Goal: Information Seeking & Learning: Learn about a topic

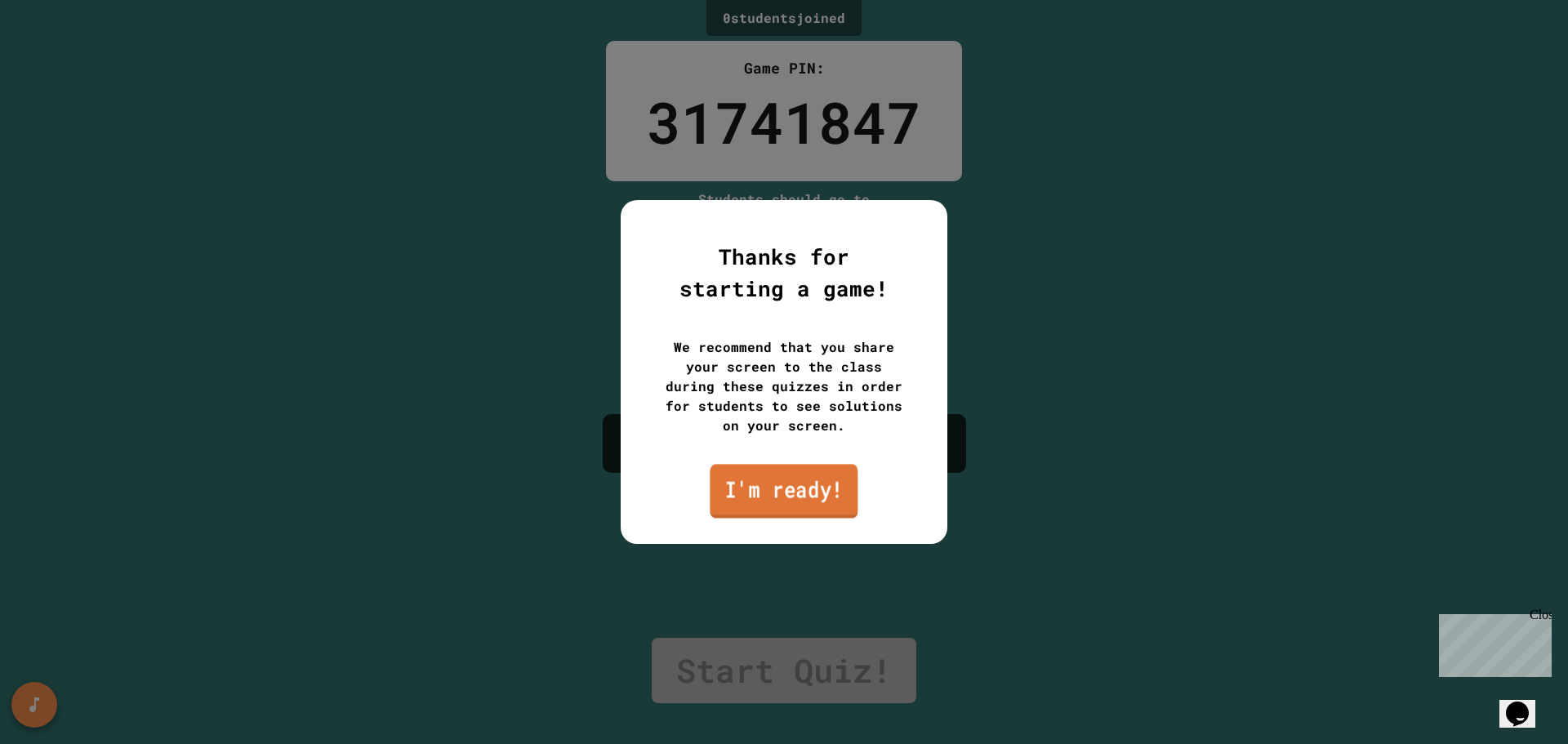
click at [777, 481] on link "I'm ready!" at bounding box center [784, 490] width 148 height 54
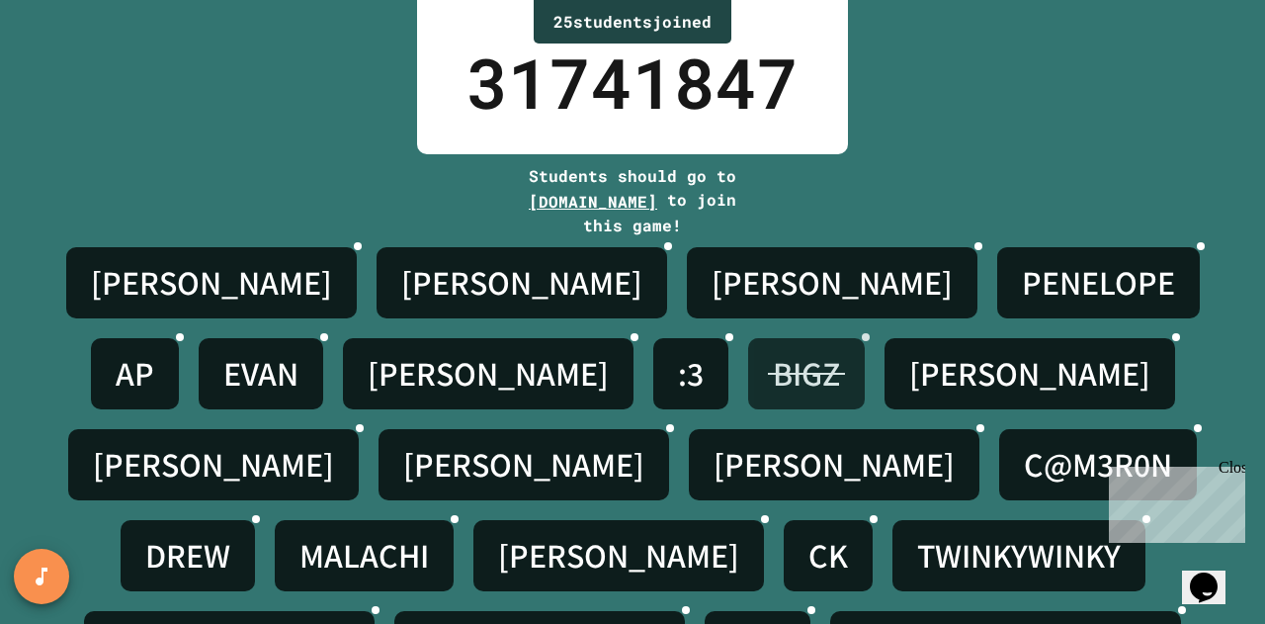
scroll to position [140, 0]
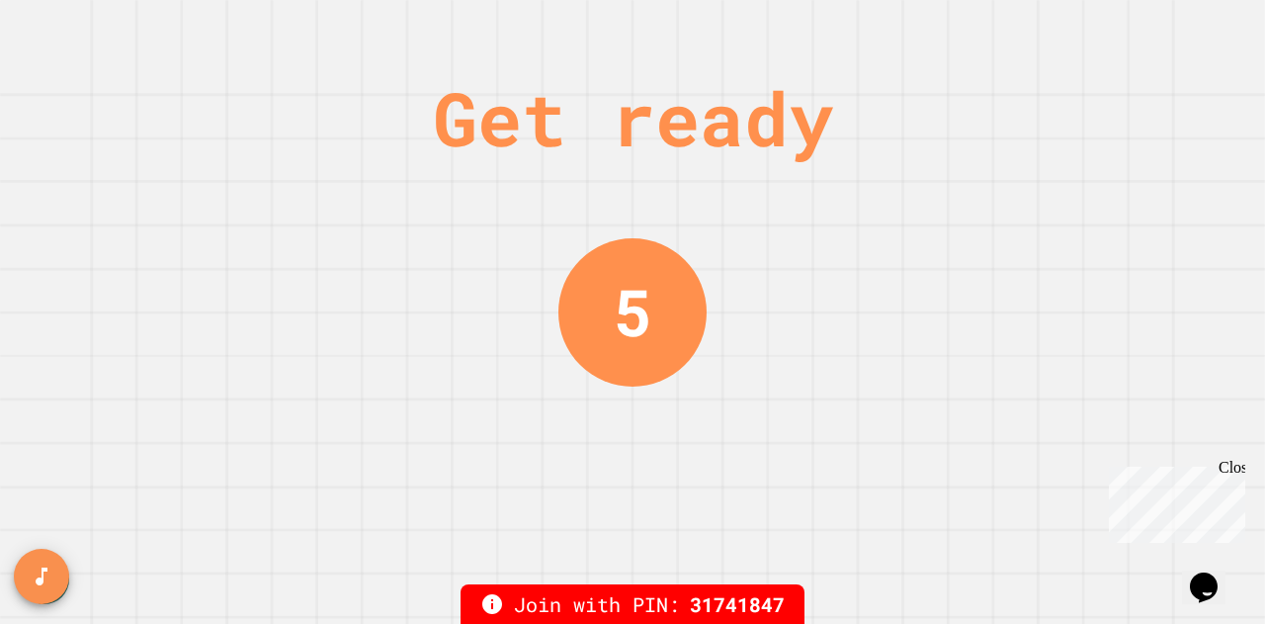
scroll to position [0, 0]
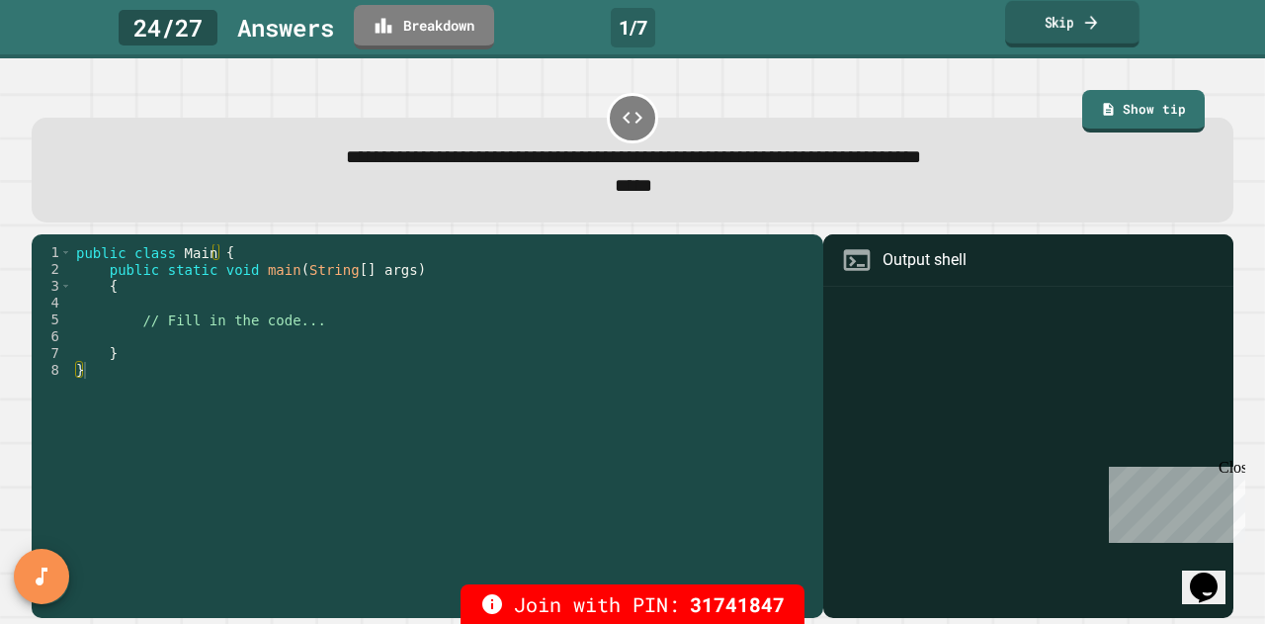
click at [940, 22] on icon at bounding box center [1091, 22] width 18 height 21
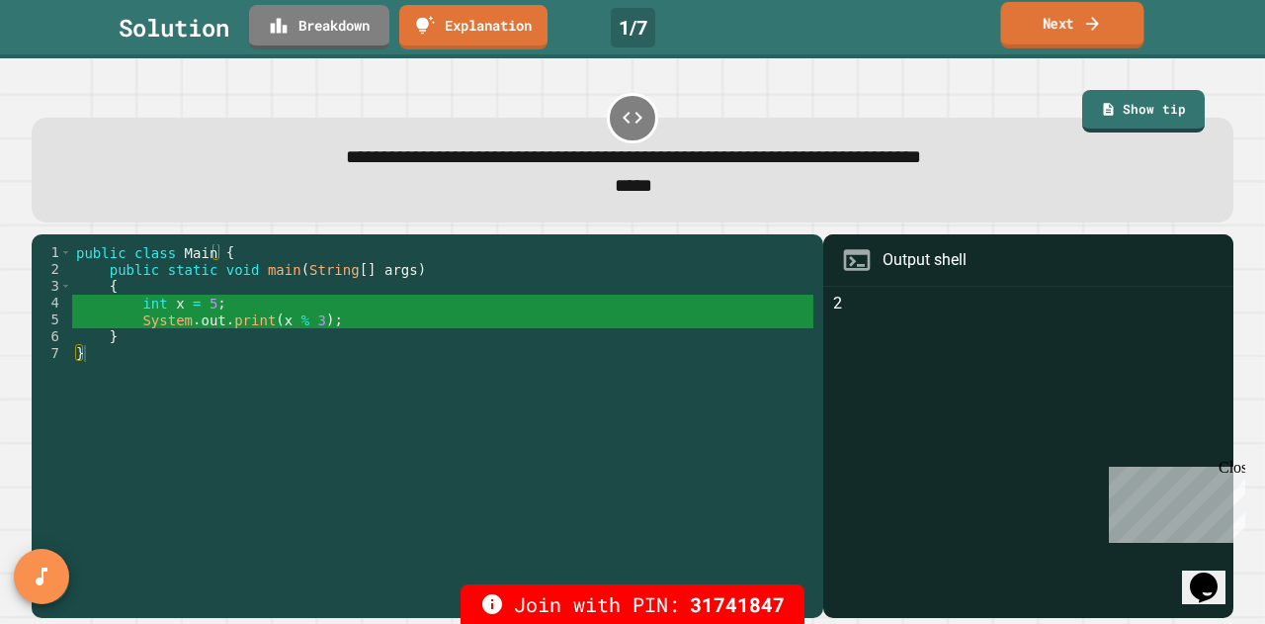
click at [940, 2] on link "Next" at bounding box center [1071, 25] width 143 height 46
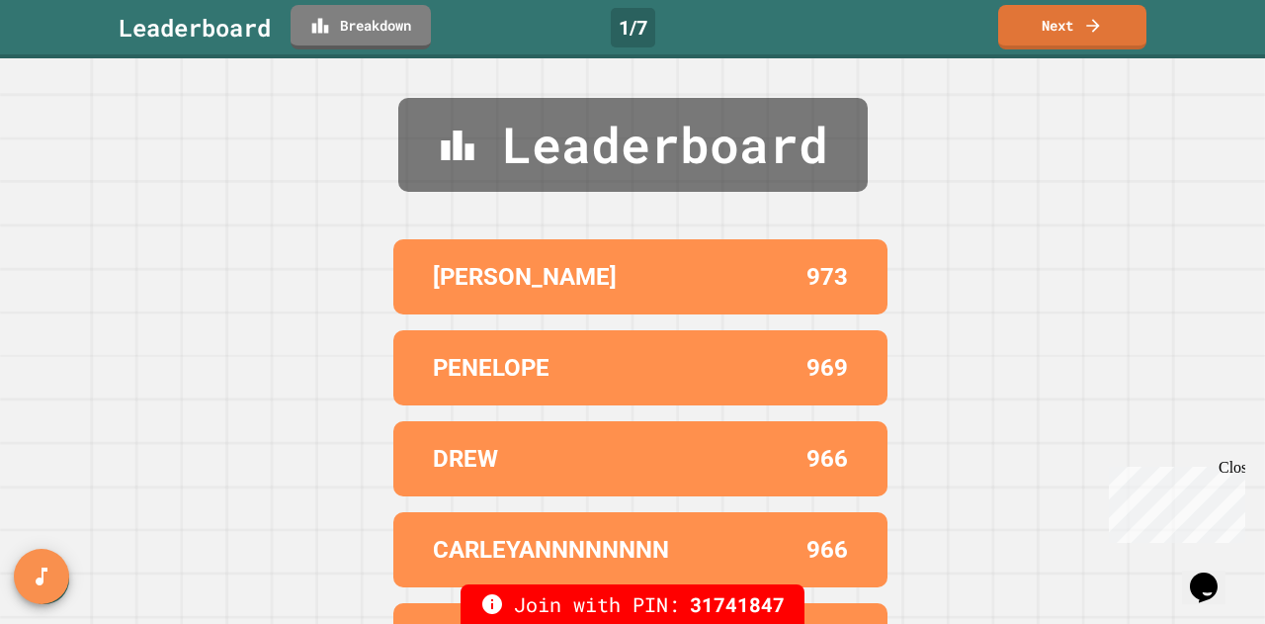
scroll to position [77, 0]
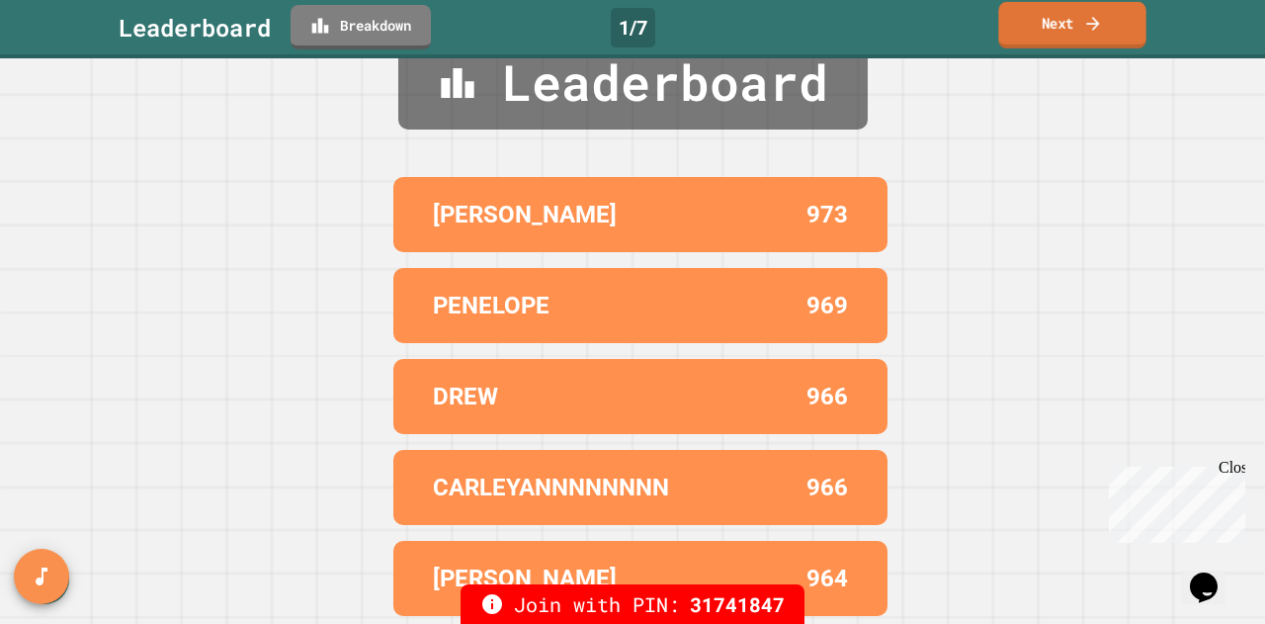
click at [940, 33] on icon at bounding box center [1093, 23] width 20 height 21
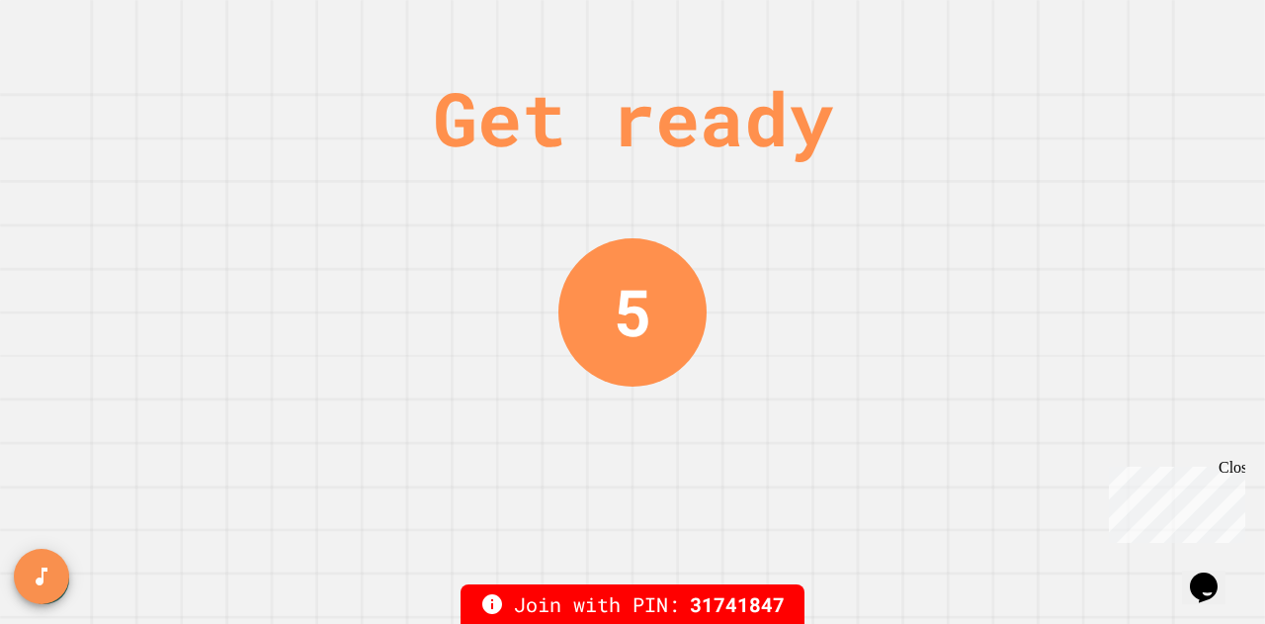
scroll to position [0, 0]
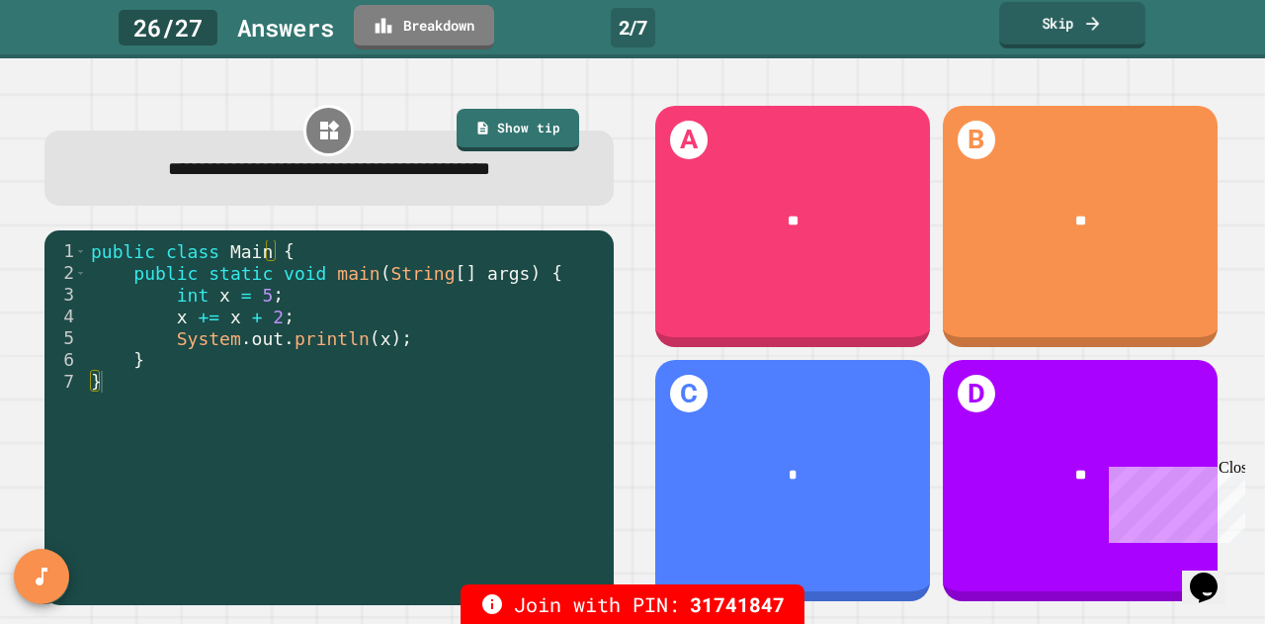
click at [940, 23] on link "Skip" at bounding box center [1072, 25] width 146 height 46
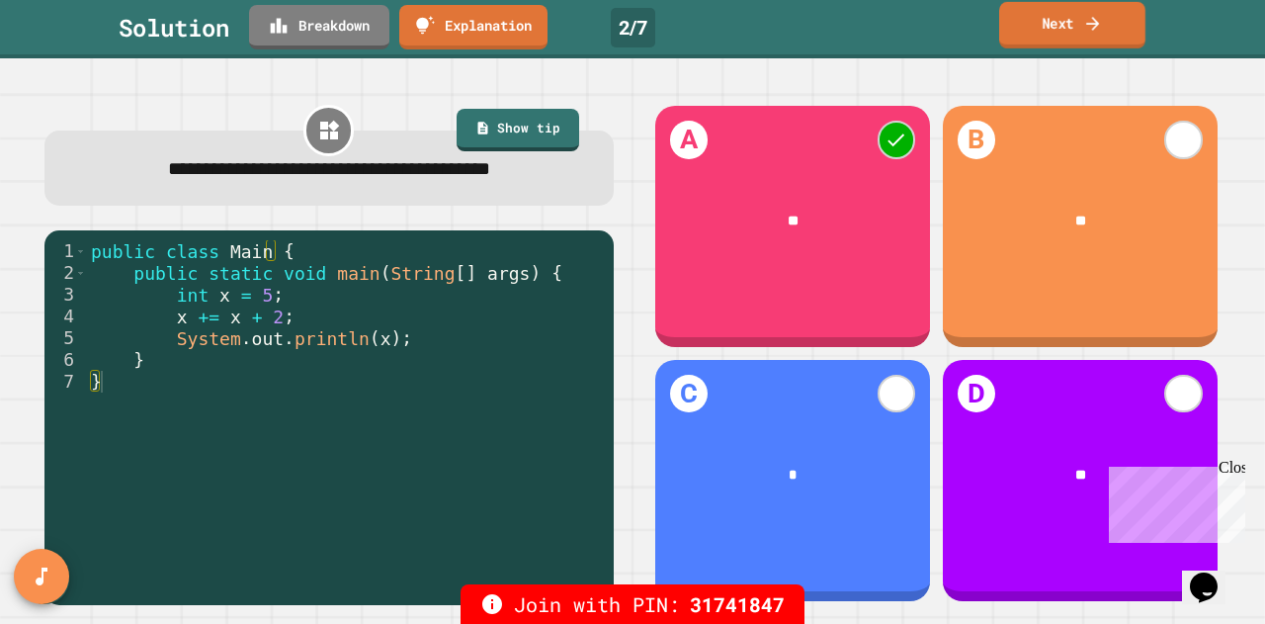
click at [940, 20] on link "Next" at bounding box center [1072, 25] width 146 height 46
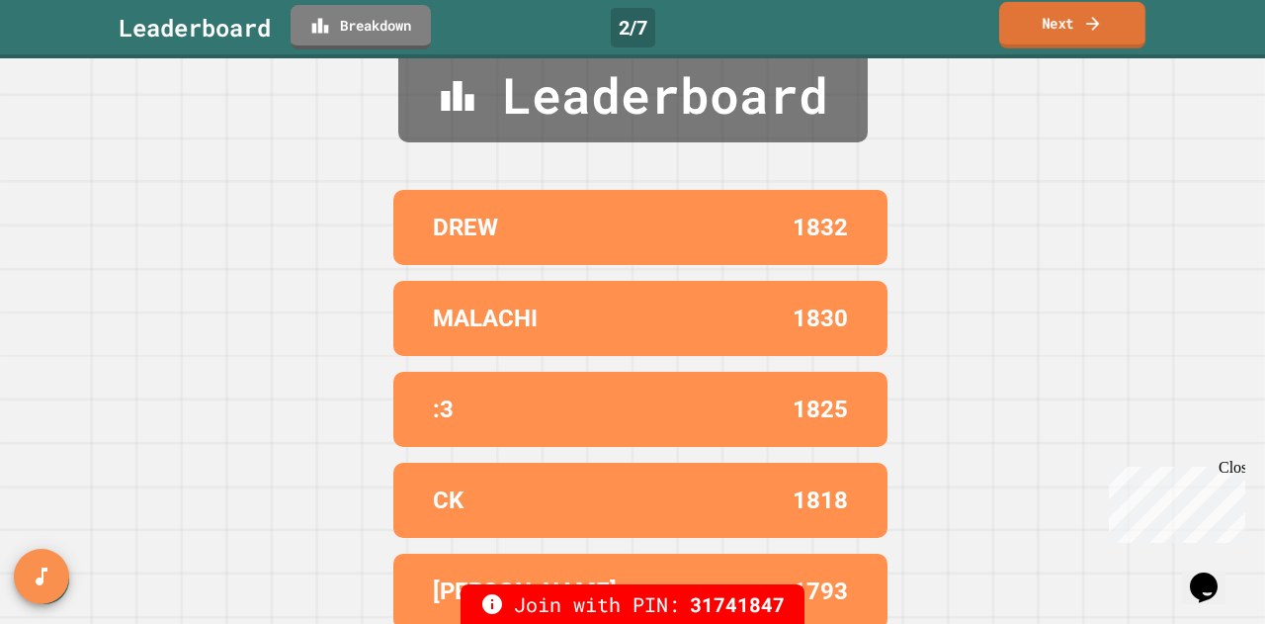
scroll to position [77, 0]
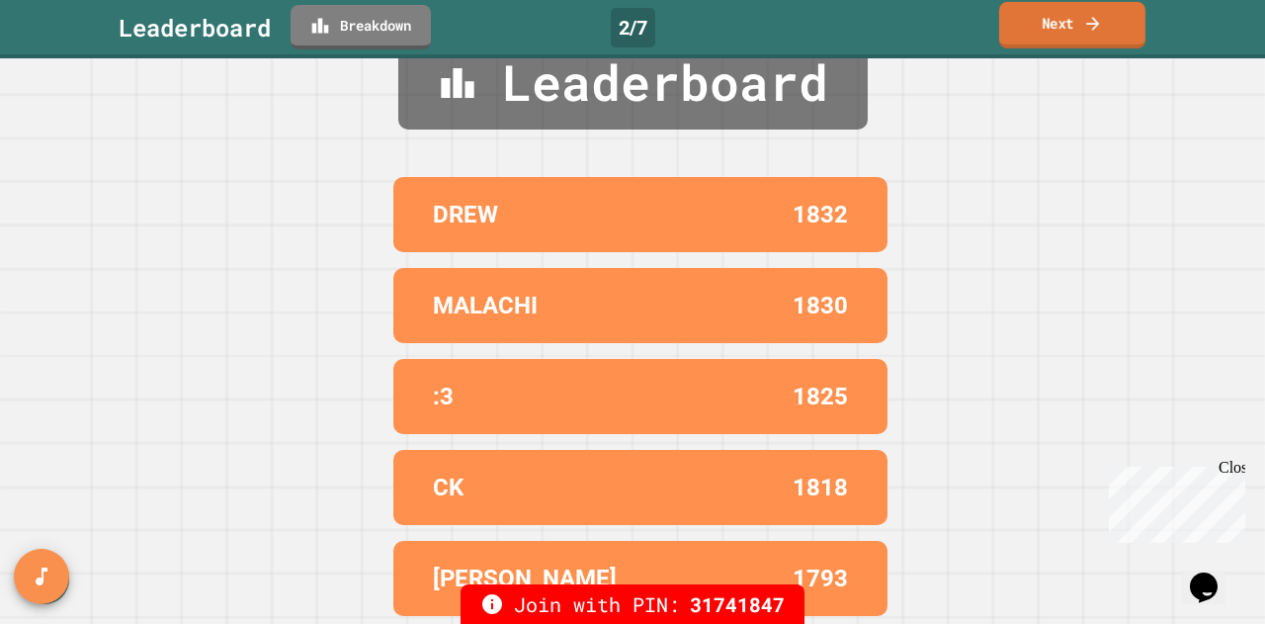
click at [940, 16] on link "Next" at bounding box center [1072, 25] width 146 height 46
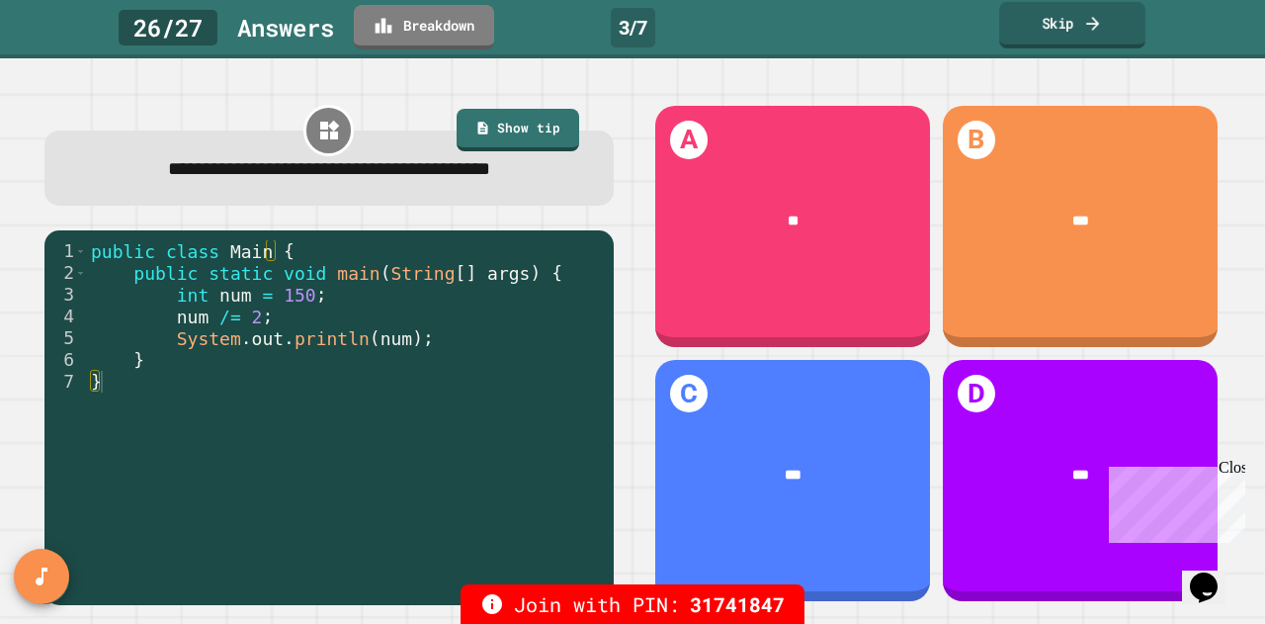
click at [940, 20] on icon at bounding box center [1093, 23] width 20 height 21
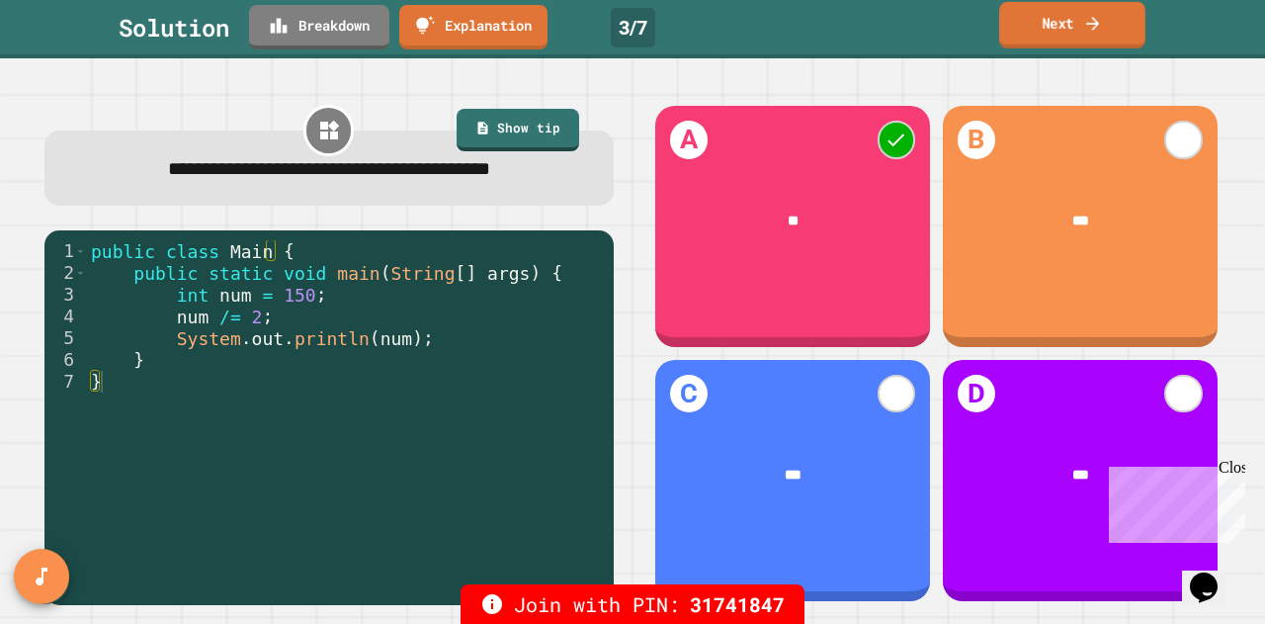
click at [940, 34] on link "Next" at bounding box center [1072, 25] width 146 height 46
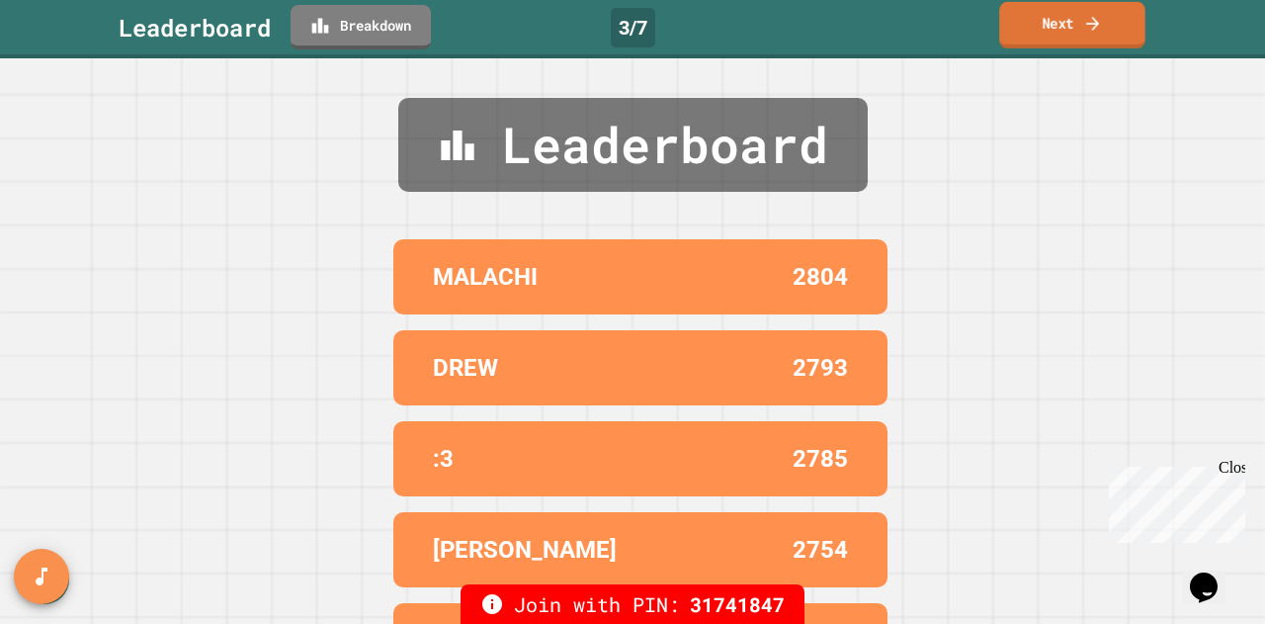
click at [940, 30] on link "Next" at bounding box center [1072, 25] width 146 height 46
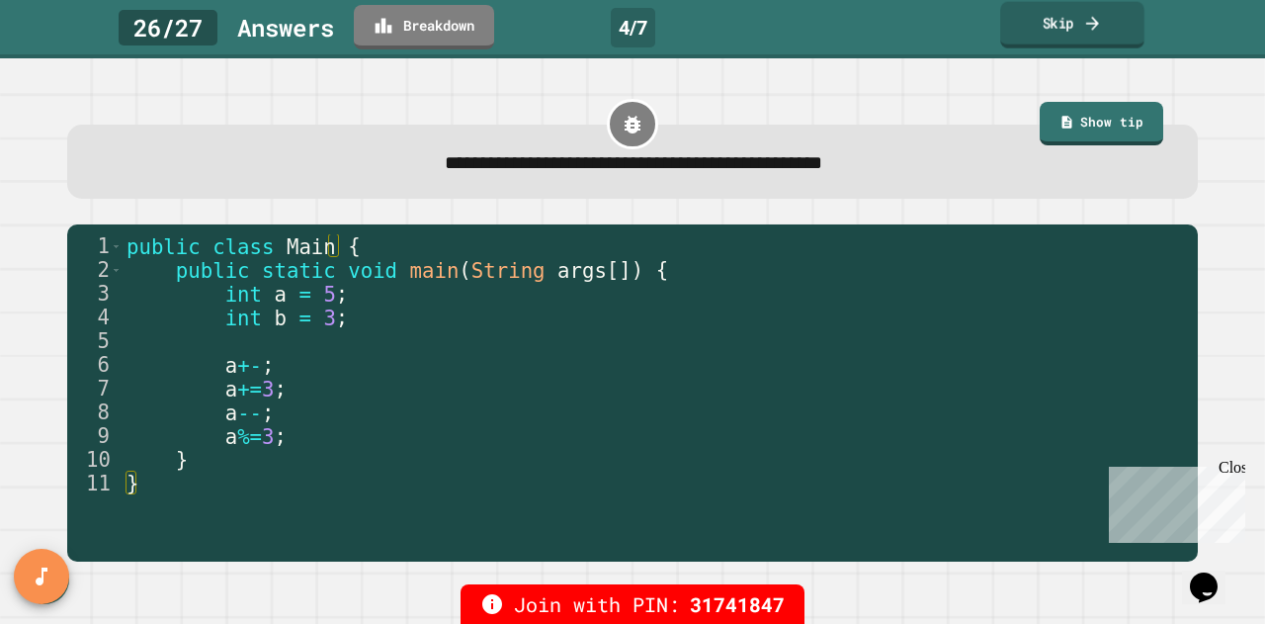
click at [940, 15] on link "Skip" at bounding box center [1072, 25] width 144 height 46
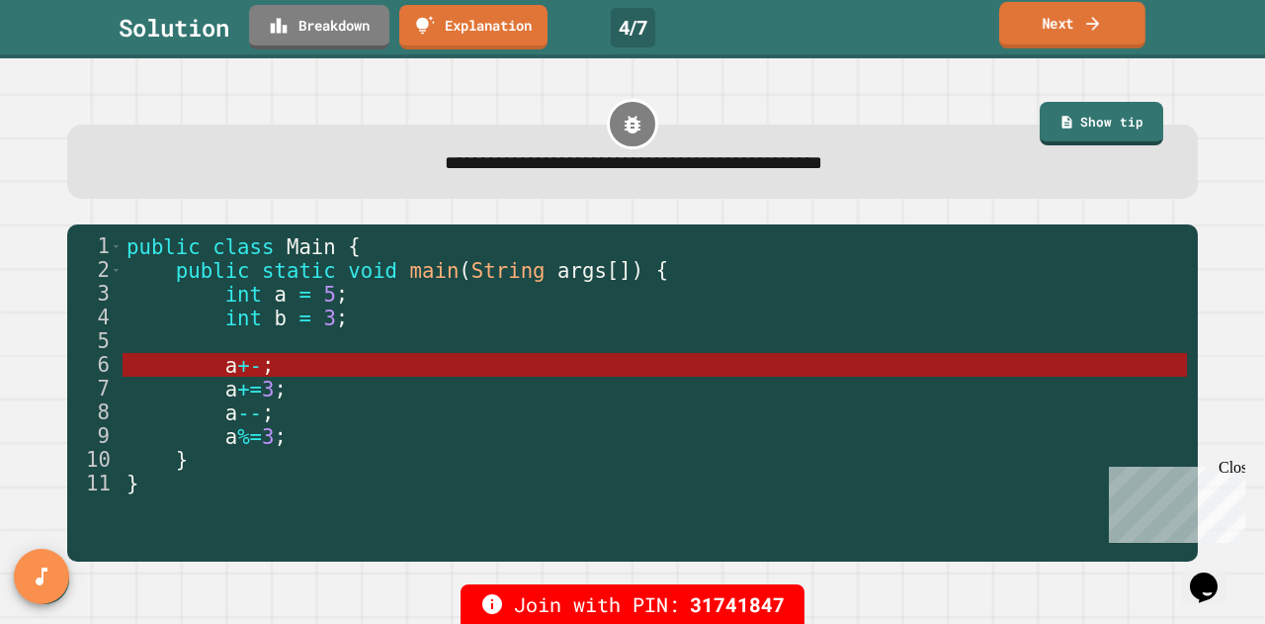
click at [940, 31] on link "Next" at bounding box center [1072, 25] width 146 height 46
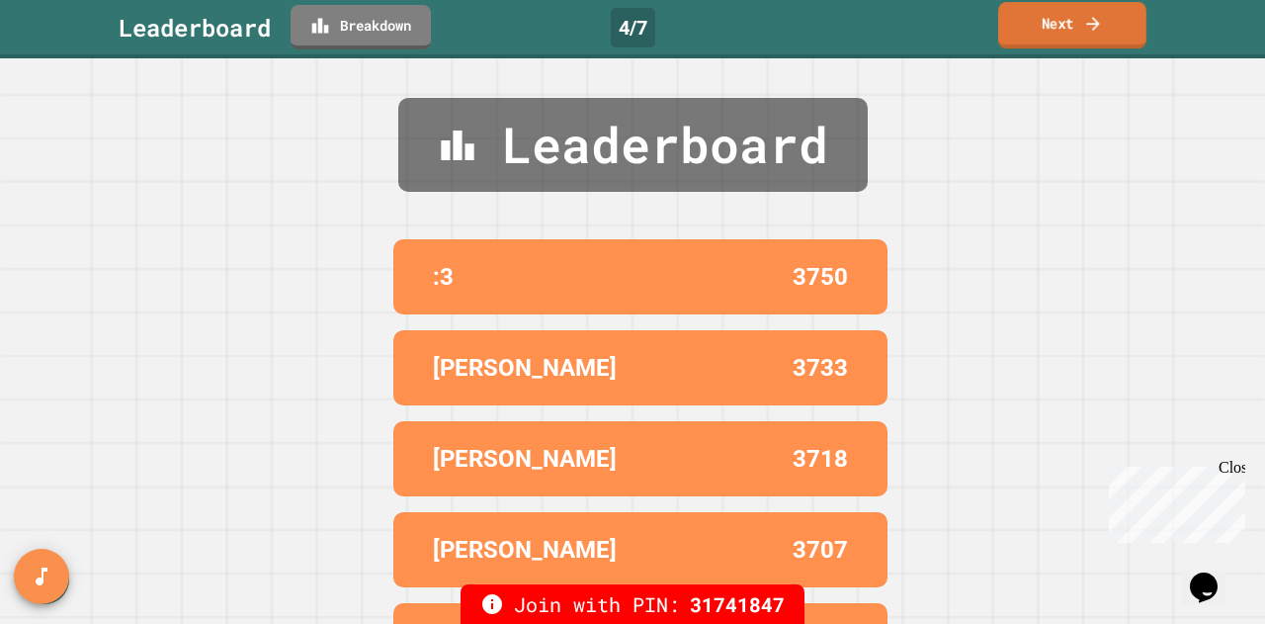
click at [940, 12] on link "Next" at bounding box center [1072, 25] width 148 height 46
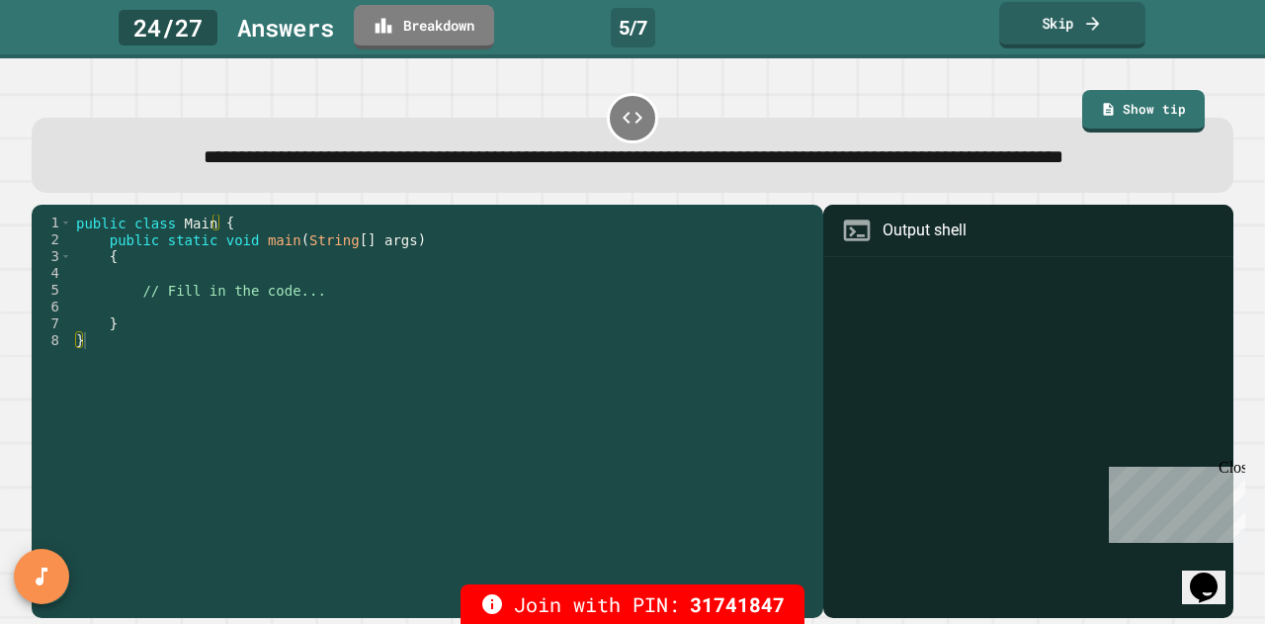
click at [940, 16] on link "Skip" at bounding box center [1072, 25] width 146 height 46
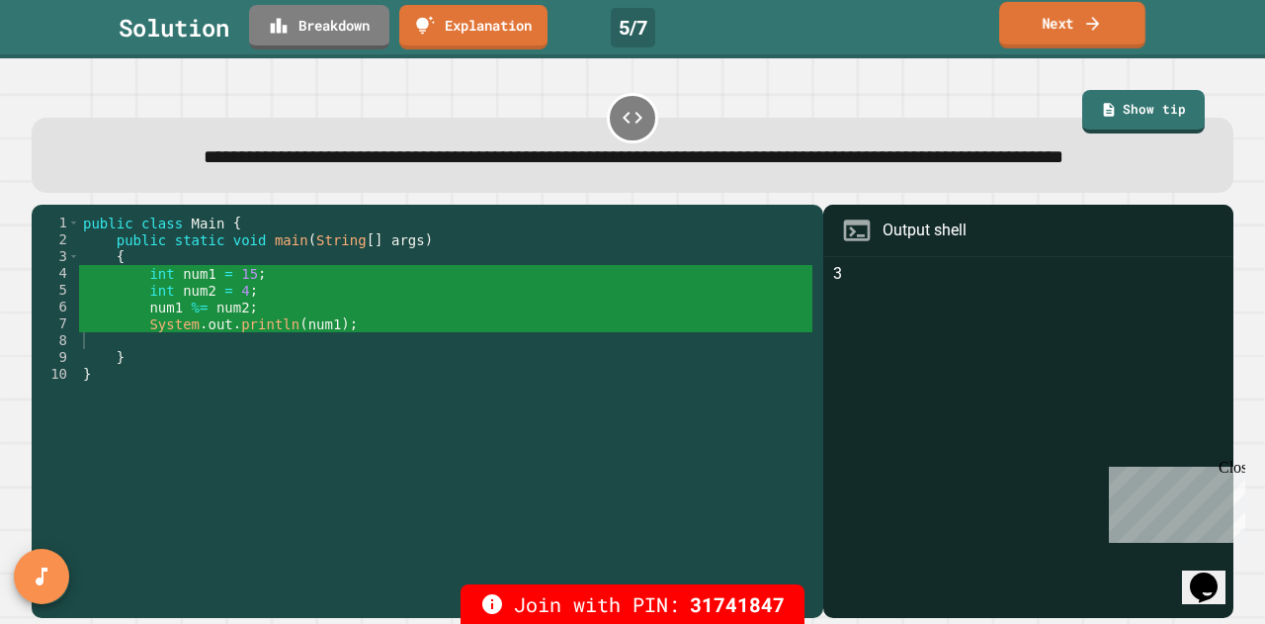
click at [940, 11] on link "Next" at bounding box center [1072, 25] width 146 height 46
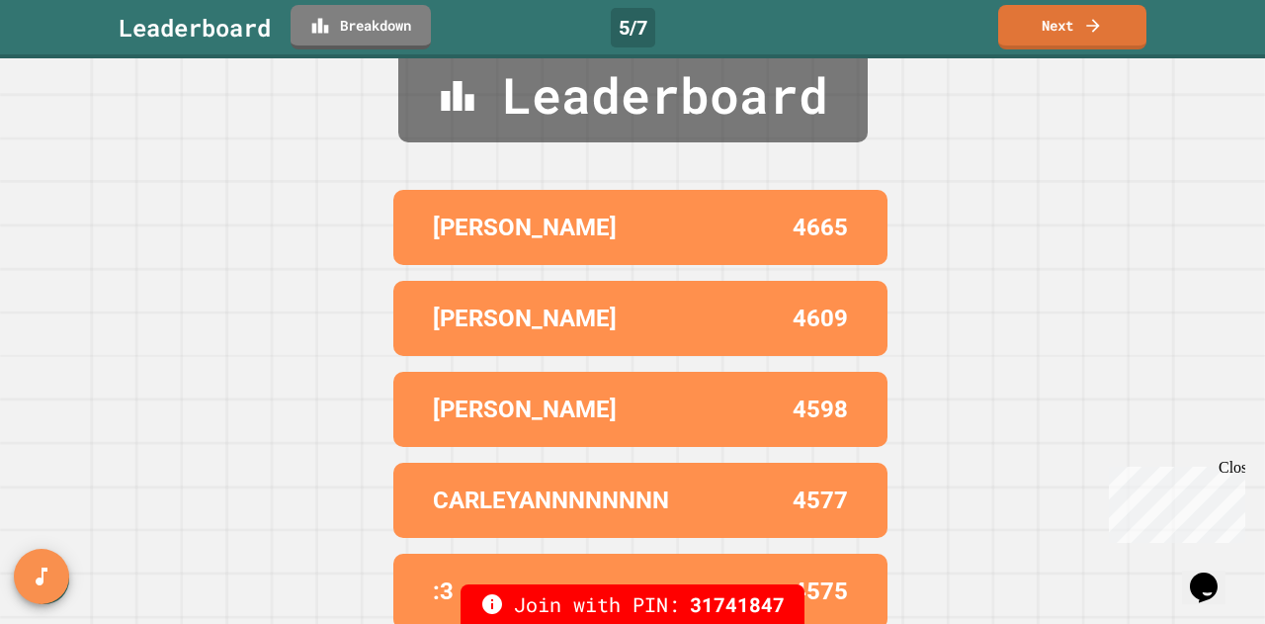
scroll to position [77, 0]
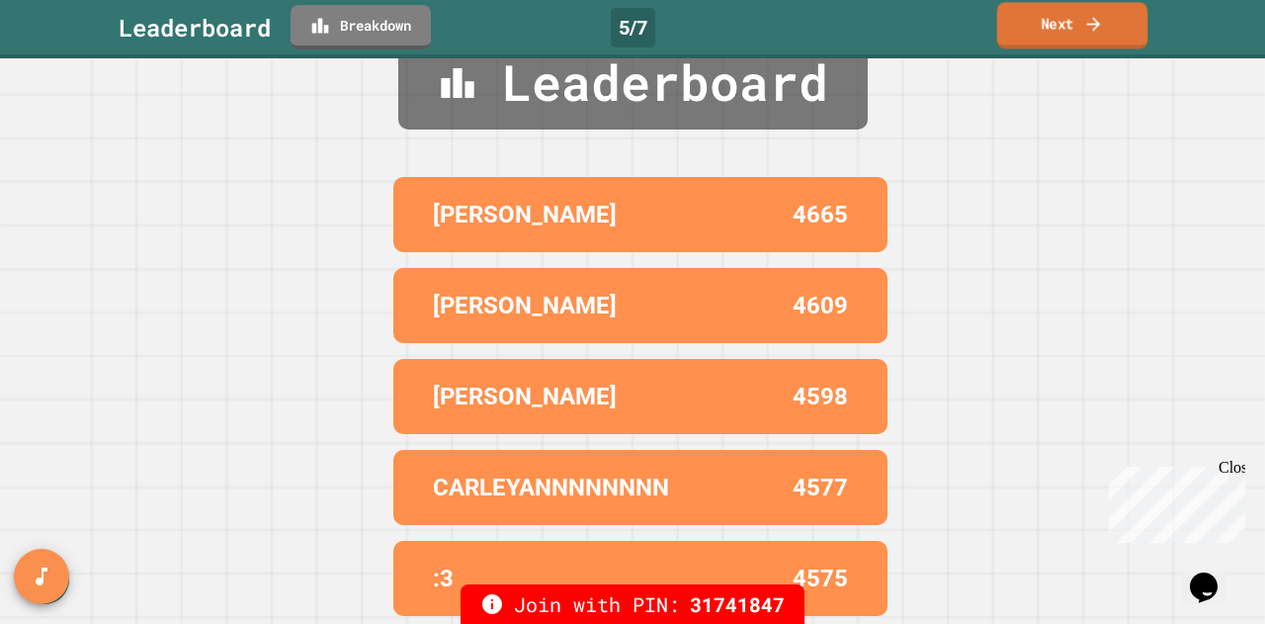
click at [940, 29] on link "Next" at bounding box center [1072, 25] width 151 height 46
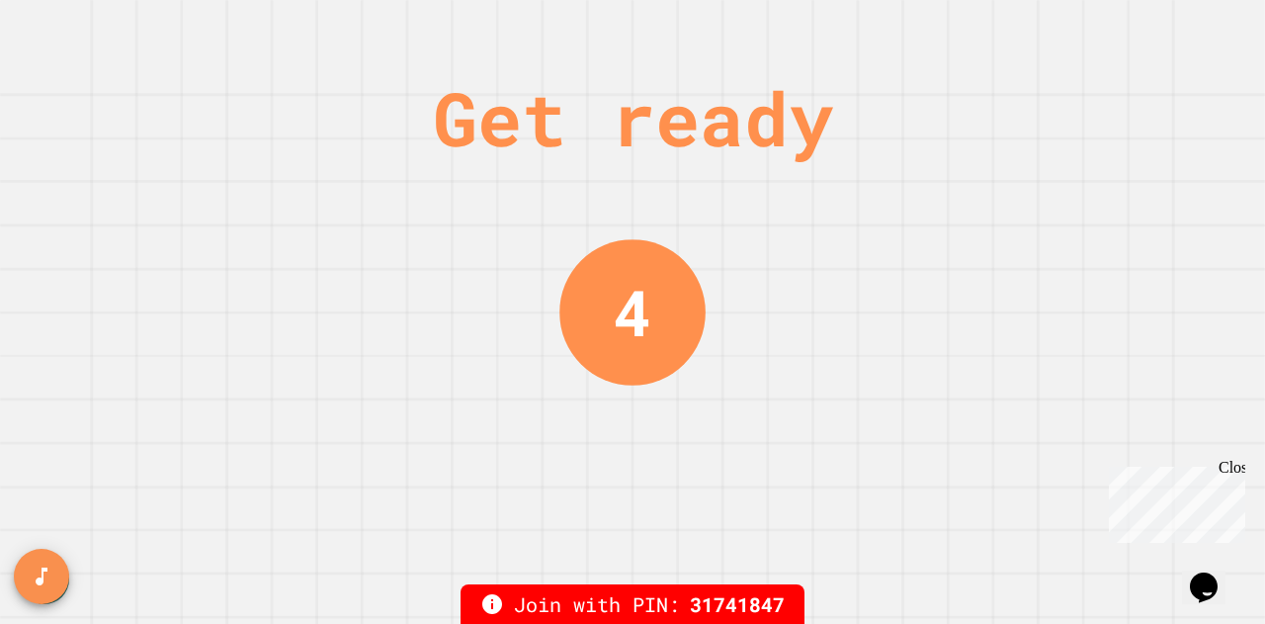
scroll to position [0, 0]
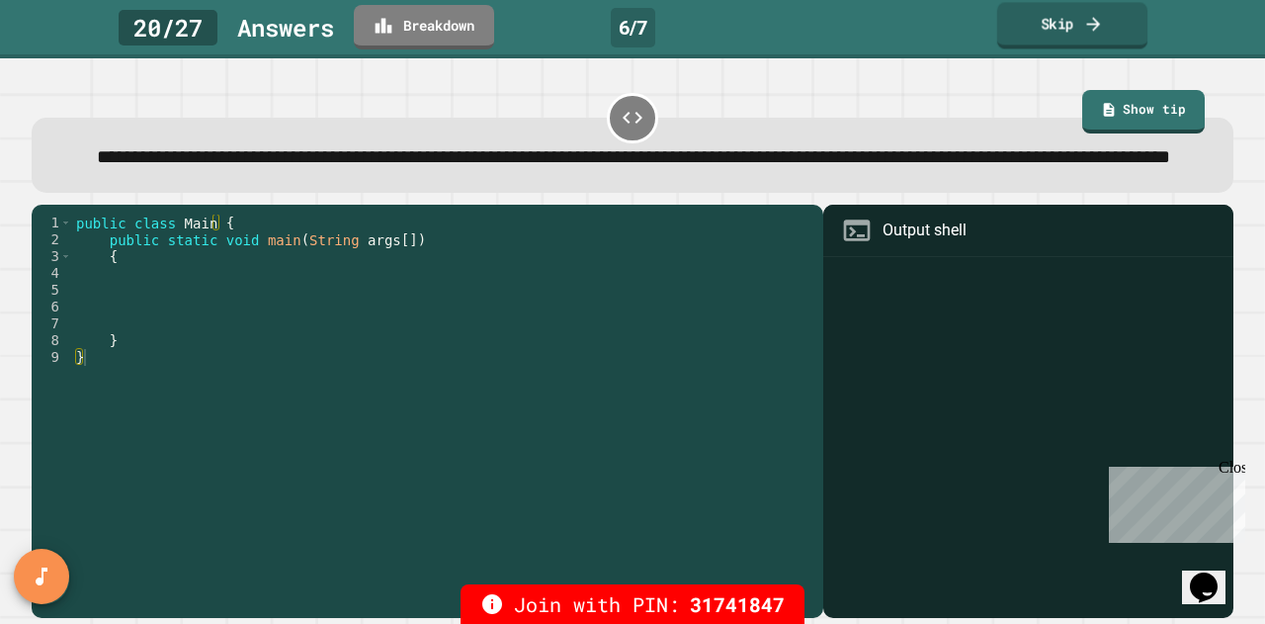
click at [940, 12] on link "Skip" at bounding box center [1072, 25] width 150 height 46
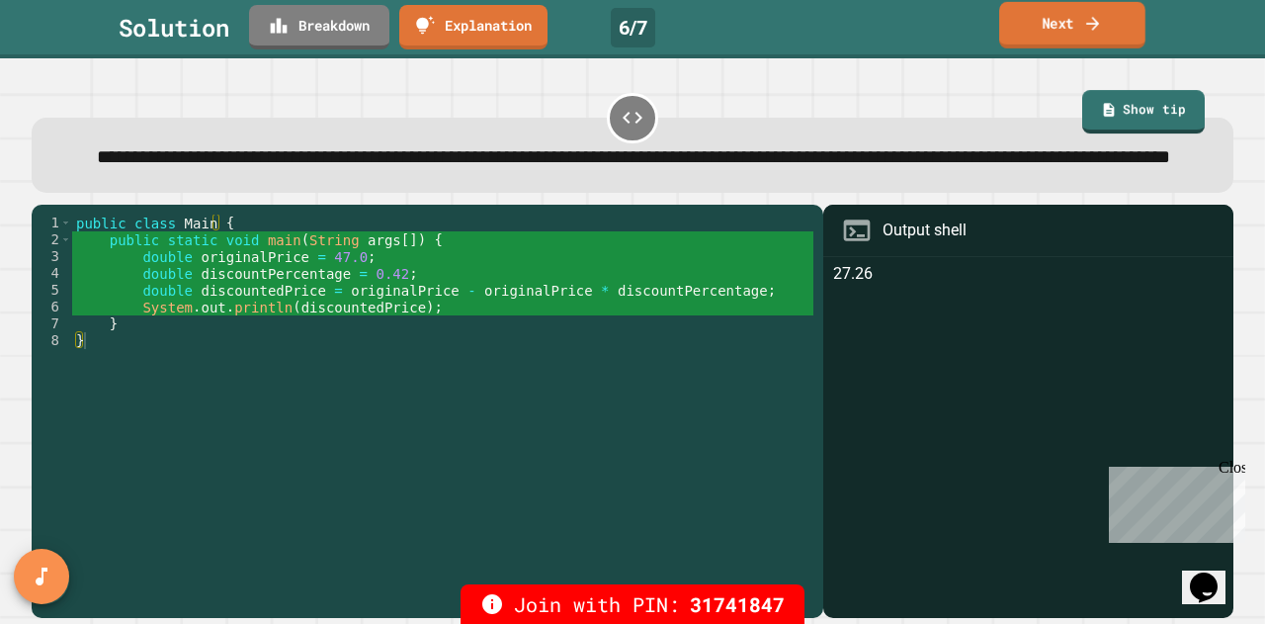
click at [940, 26] on link "Next" at bounding box center [1072, 25] width 146 height 46
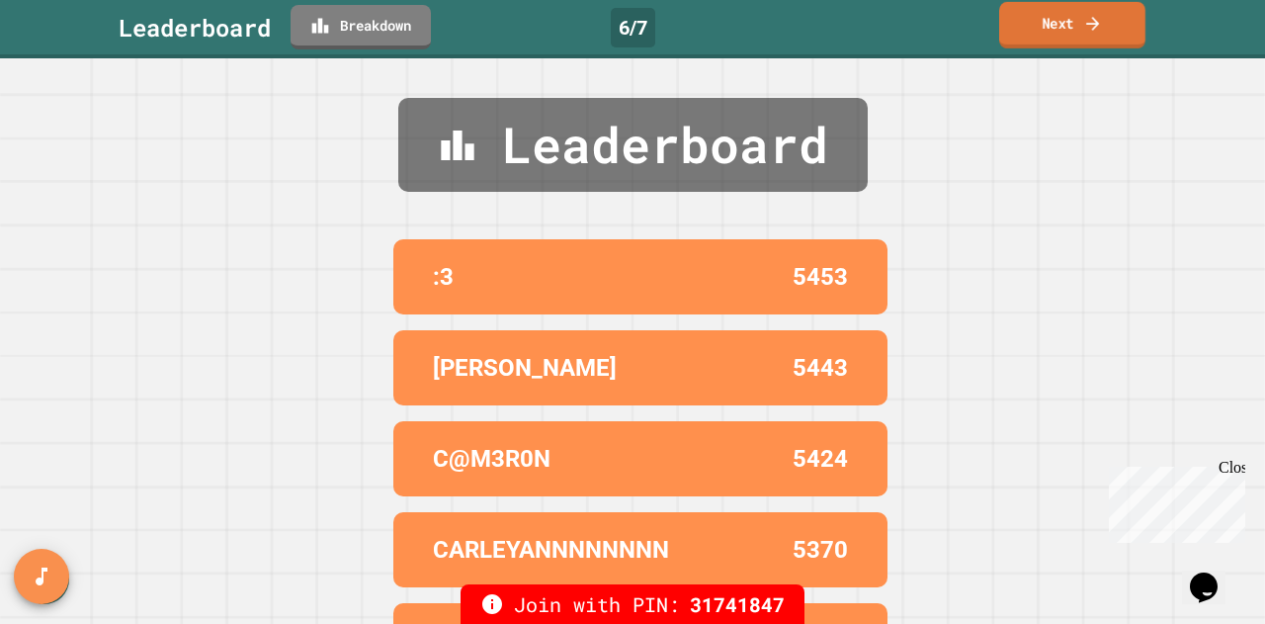
click at [940, 36] on link "Next" at bounding box center [1072, 25] width 146 height 46
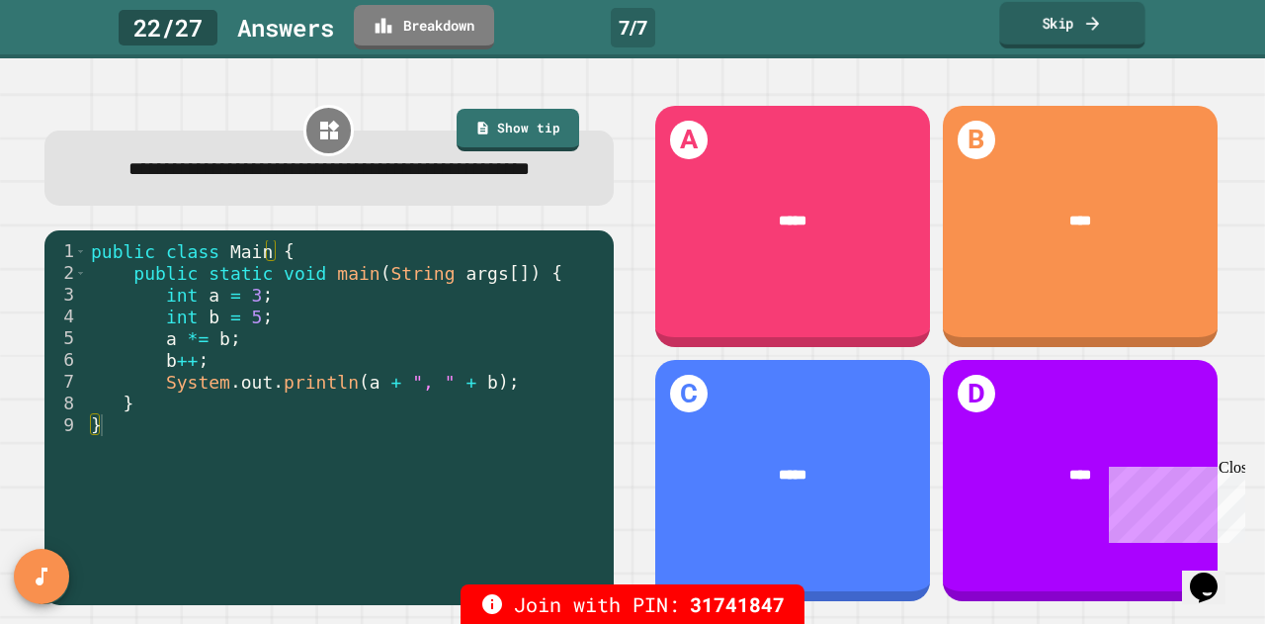
click at [940, 17] on icon at bounding box center [1093, 23] width 20 height 21
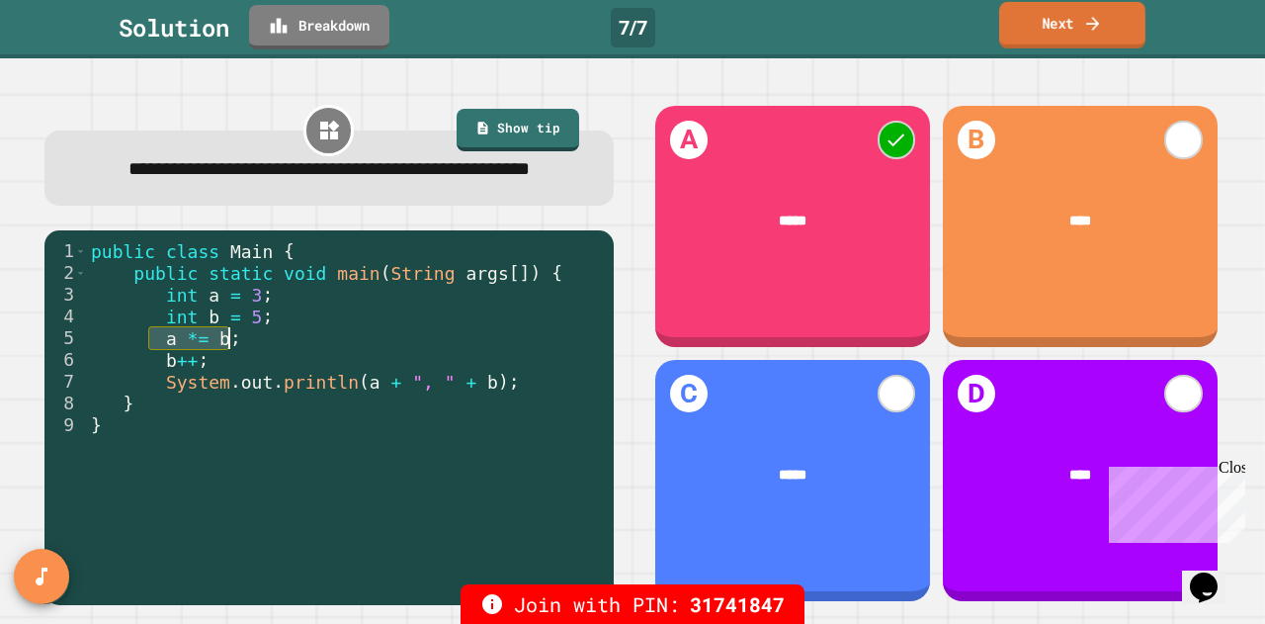
drag, startPoint x: 160, startPoint y: 372, endPoint x: 293, endPoint y: 371, distance: 133.4
click at [293, 371] on div "public class Main { public static void main ( String args [ ]) { int a = 3 ; in…" at bounding box center [345, 403] width 517 height 326
drag, startPoint x: 1082, startPoint y: 31, endPoint x: 1066, endPoint y: 52, distance: 26.9
click at [940, 31] on link "Next" at bounding box center [1072, 25] width 146 height 46
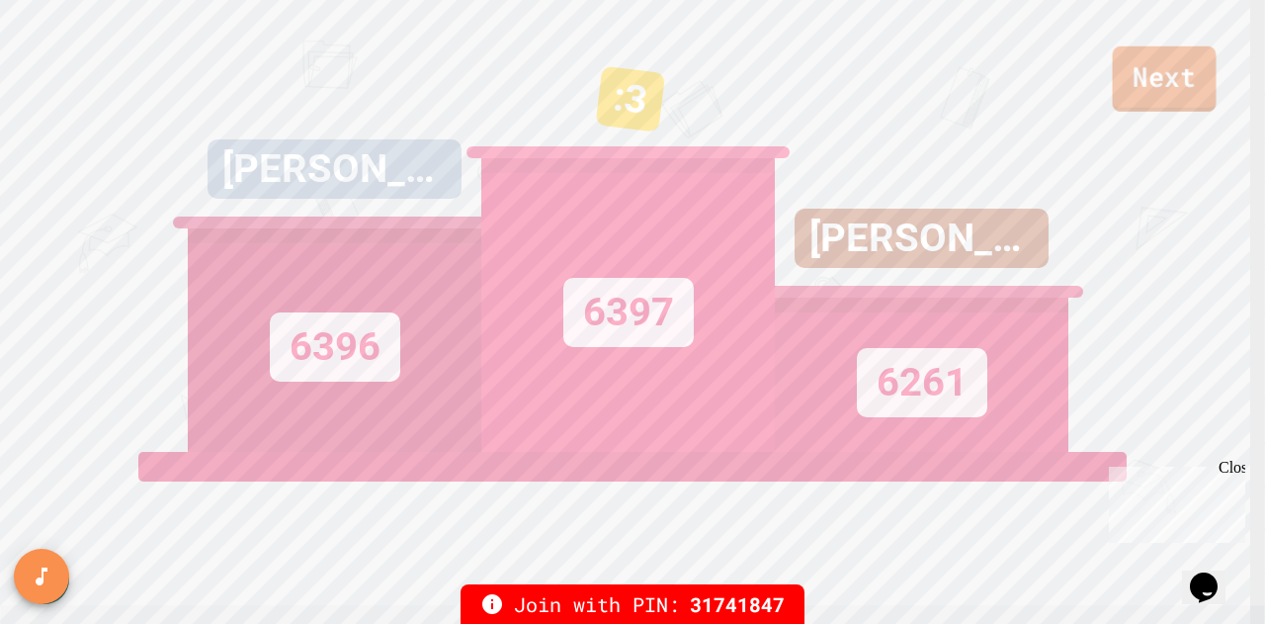
click at [940, 91] on link "Next" at bounding box center [1165, 78] width 104 height 65
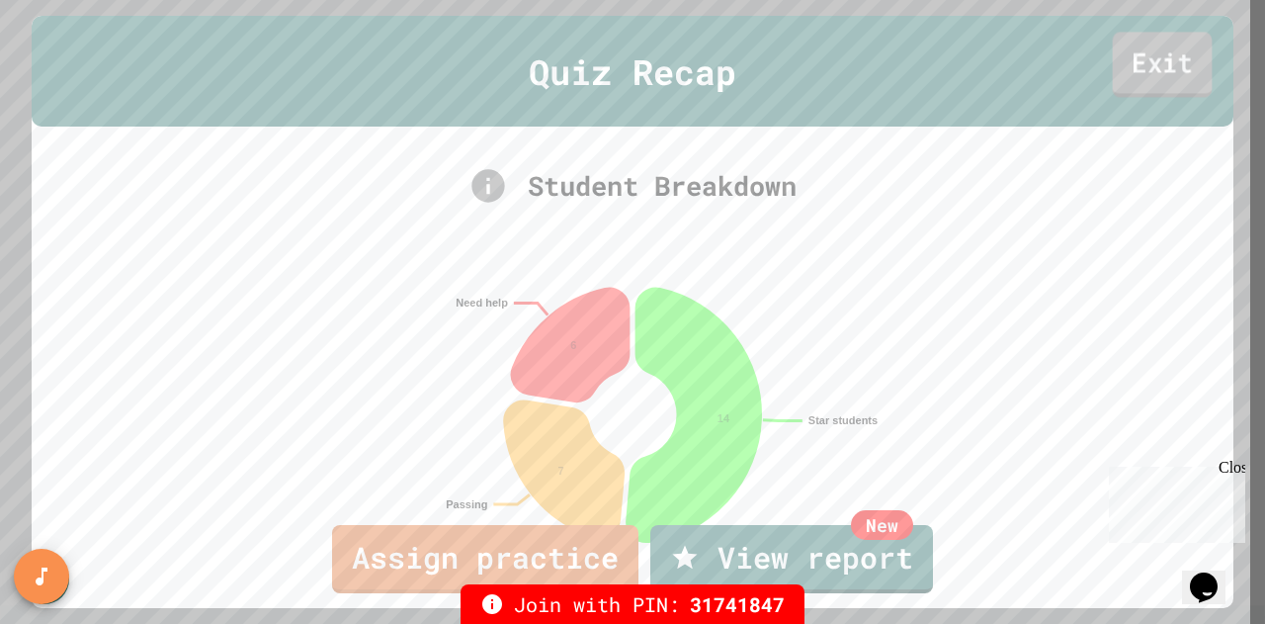
click at [940, 76] on link "Exit" at bounding box center [1163, 64] width 100 height 65
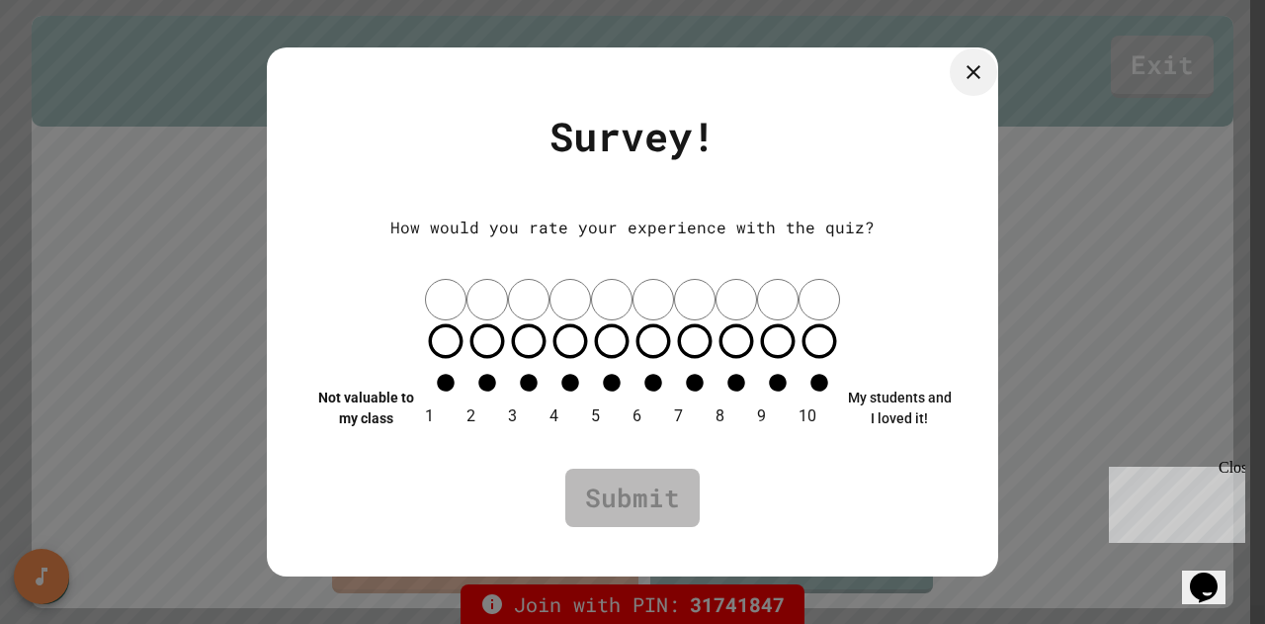
click at [940, 79] on icon at bounding box center [973, 72] width 14 height 14
